Goal: Task Accomplishment & Management: Manage account settings

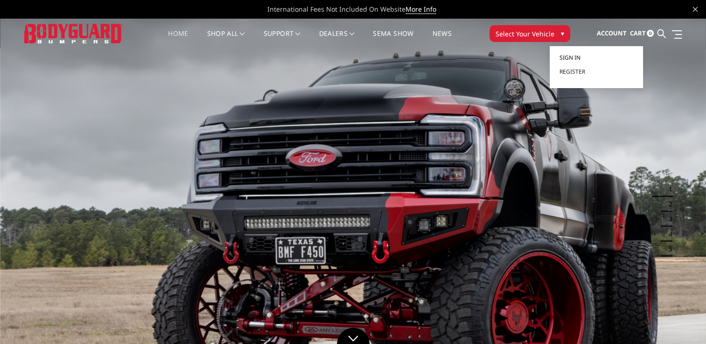
click at [571, 54] on span "Sign in" at bounding box center [569, 58] width 21 height 8
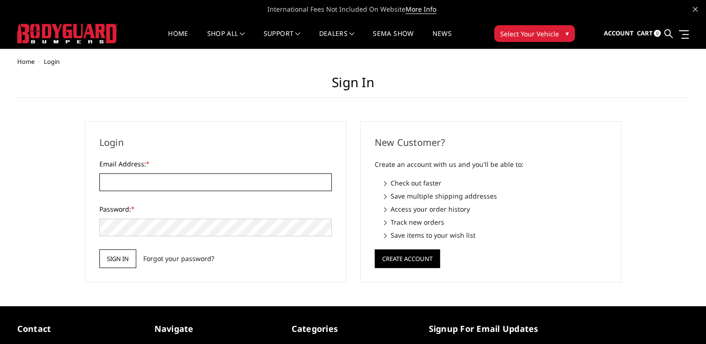
type input "[EMAIL_ADDRESS][DOMAIN_NAME]"
click at [119, 256] on input "Sign in" at bounding box center [117, 258] width 37 height 19
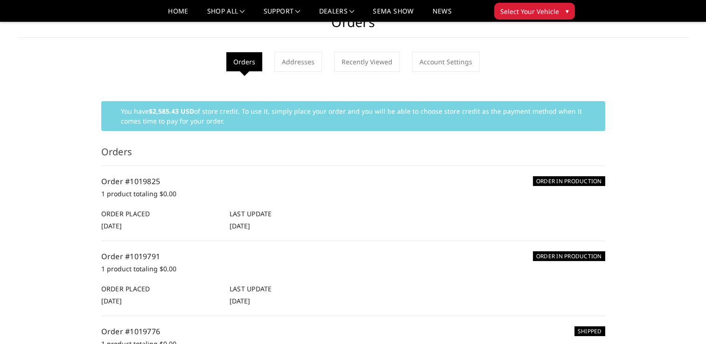
scroll to position [47, 0]
